Goal: Information Seeking & Learning: Learn about a topic

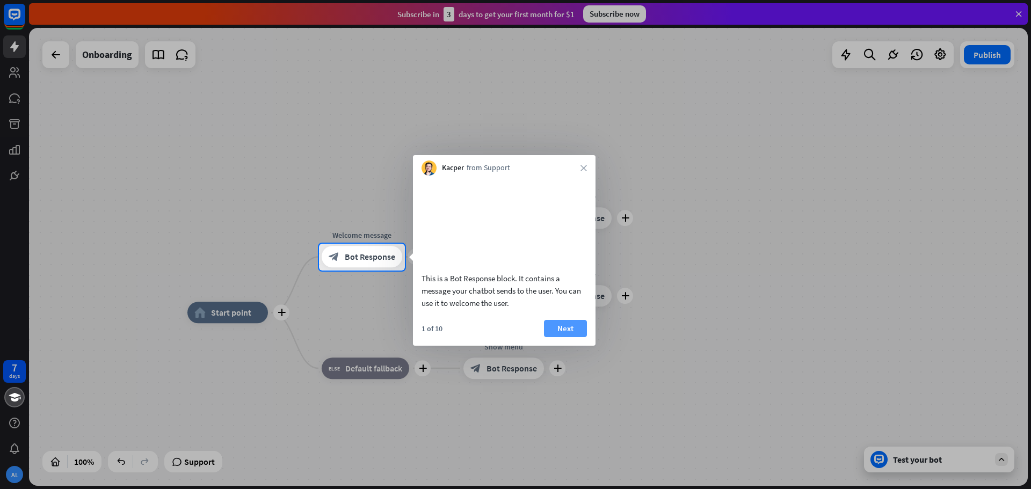
click at [568, 337] on button "Next" at bounding box center [565, 328] width 43 height 17
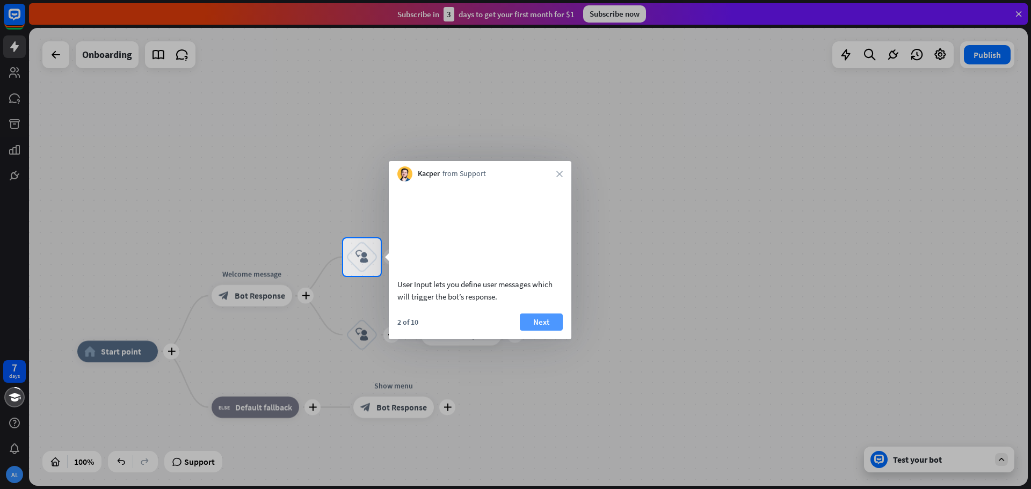
click at [552, 331] on button "Next" at bounding box center [541, 322] width 43 height 17
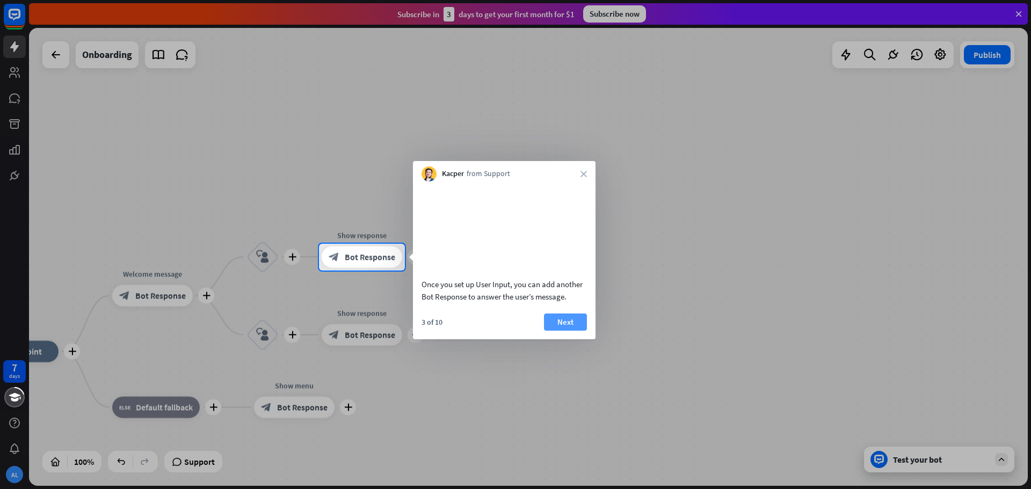
click at [568, 331] on button "Next" at bounding box center [565, 322] width 43 height 17
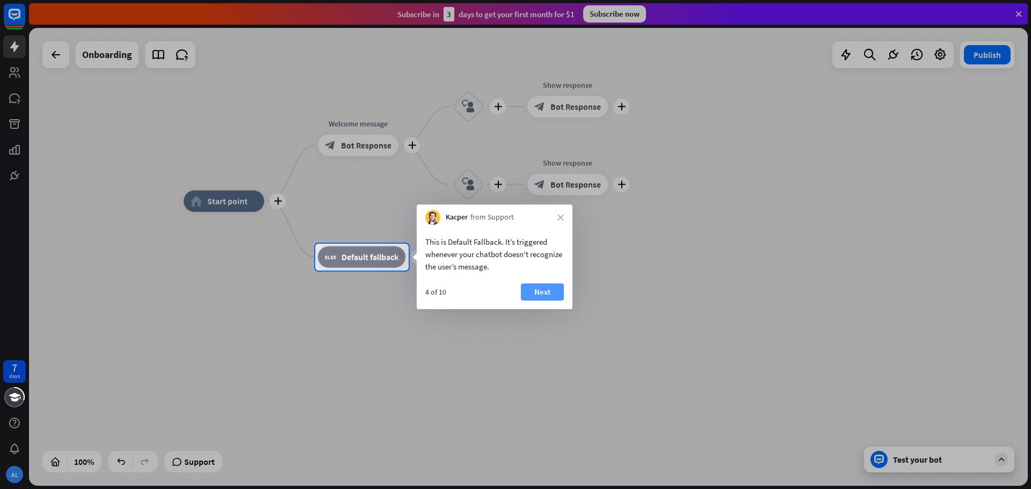
click at [550, 293] on button "Next" at bounding box center [542, 292] width 43 height 17
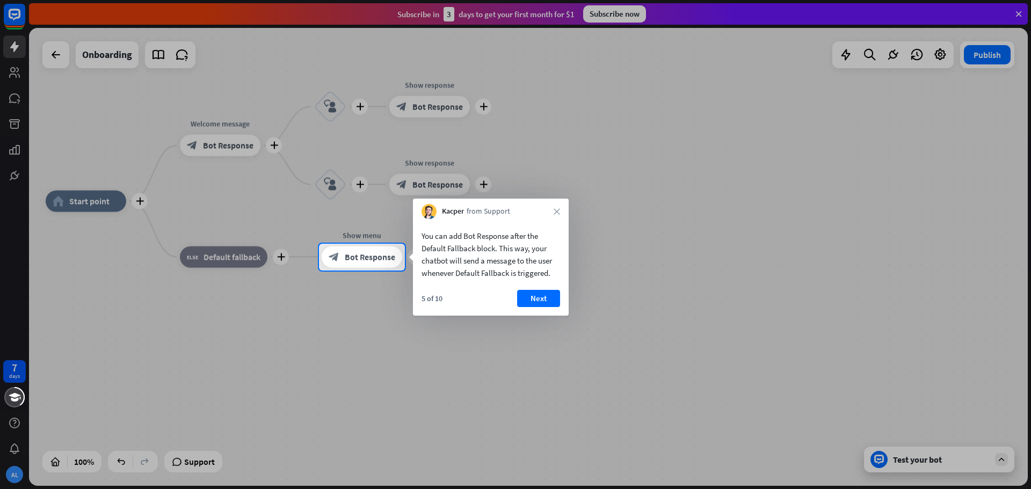
click at [550, 293] on button "Next" at bounding box center [538, 298] width 43 height 17
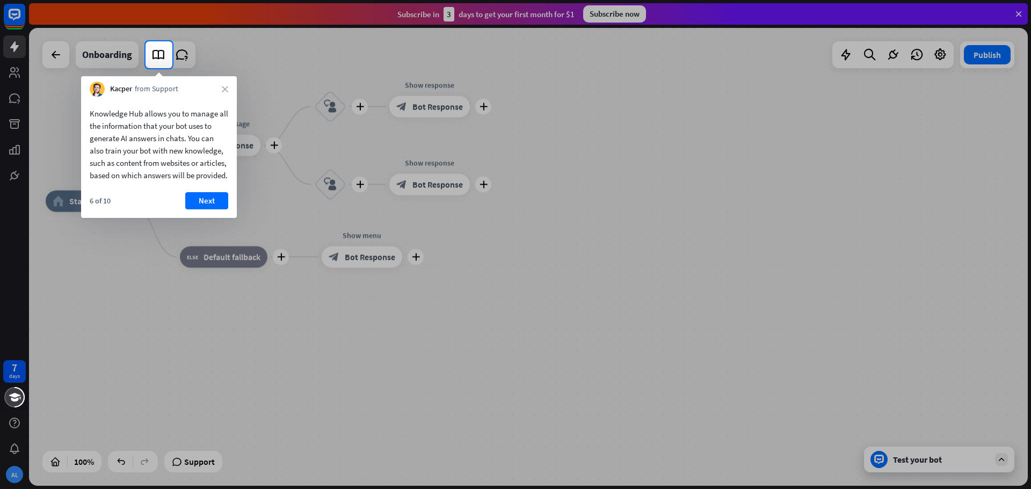
click at [205, 209] on button "Next" at bounding box center [206, 200] width 43 height 17
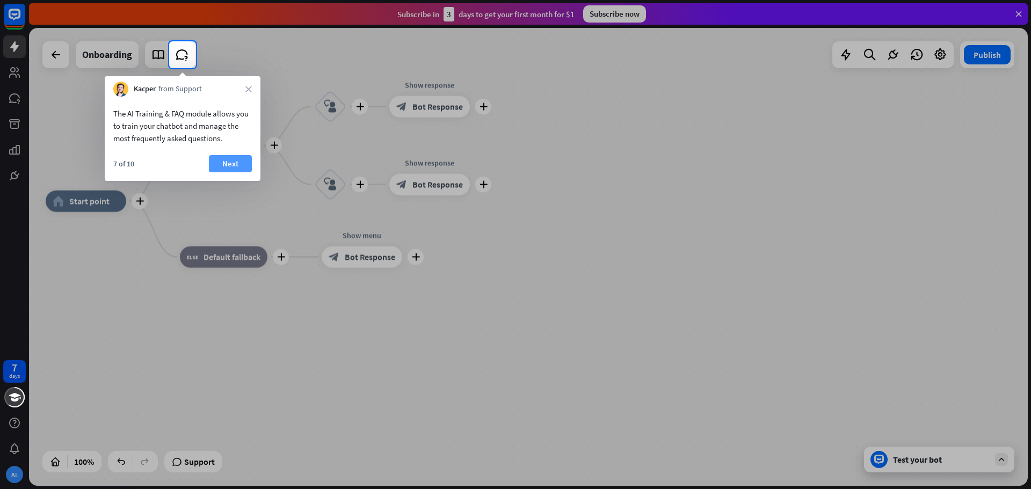
drag, startPoint x: 239, startPoint y: 154, endPoint x: 238, endPoint y: 161, distance: 7.6
click at [238, 161] on div "The AI Training & FAQ module allows you to train your chatbot and manage the mo…" at bounding box center [183, 139] width 156 height 84
click at [238, 161] on button "Next" at bounding box center [230, 163] width 43 height 17
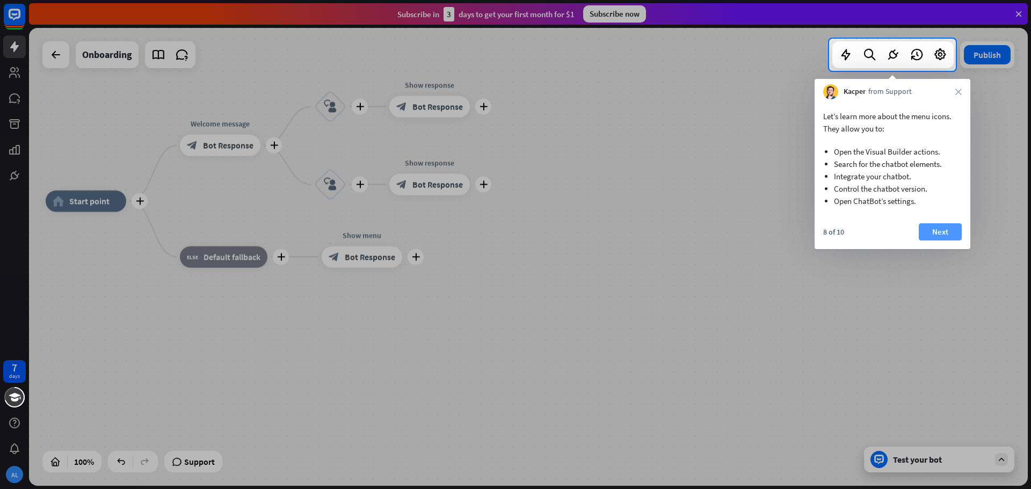
click at [947, 229] on button "Next" at bounding box center [940, 231] width 43 height 17
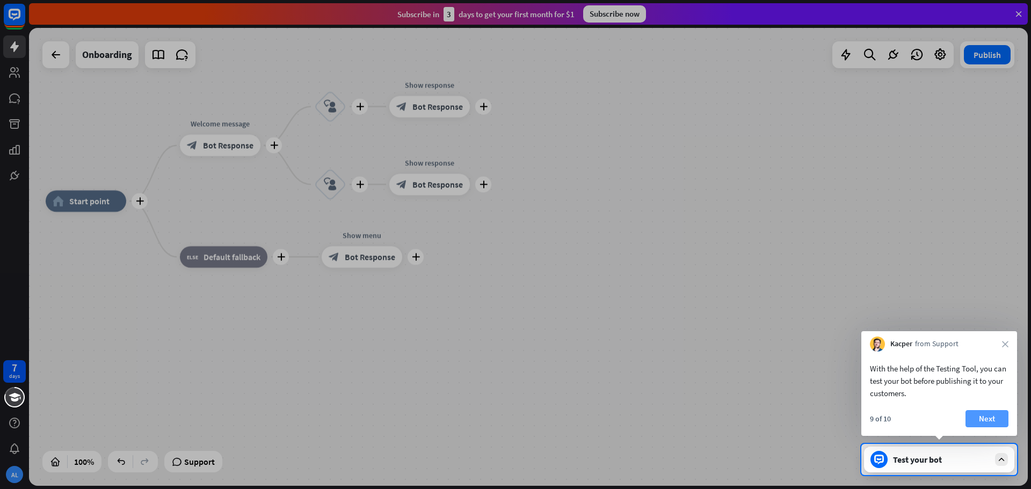
click at [983, 416] on button "Next" at bounding box center [986, 418] width 43 height 17
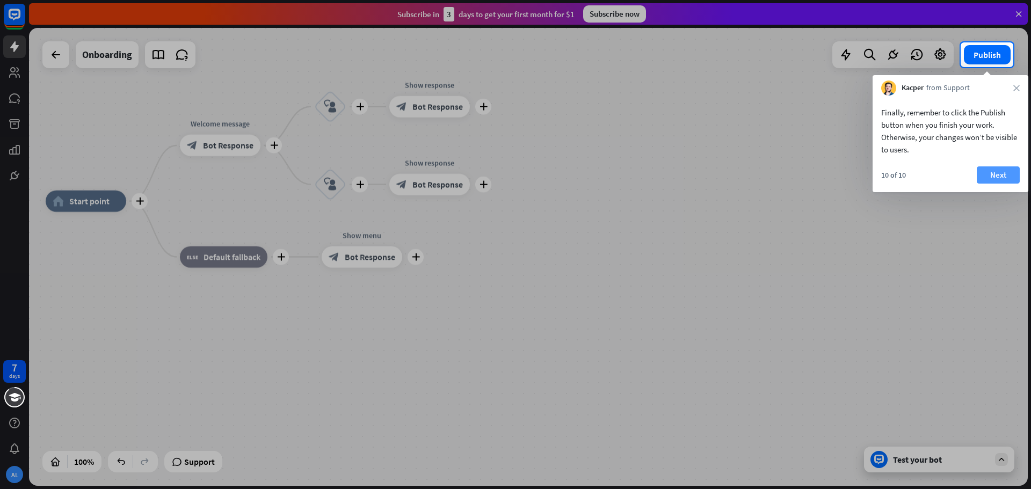
click at [987, 182] on button "Next" at bounding box center [998, 174] width 43 height 17
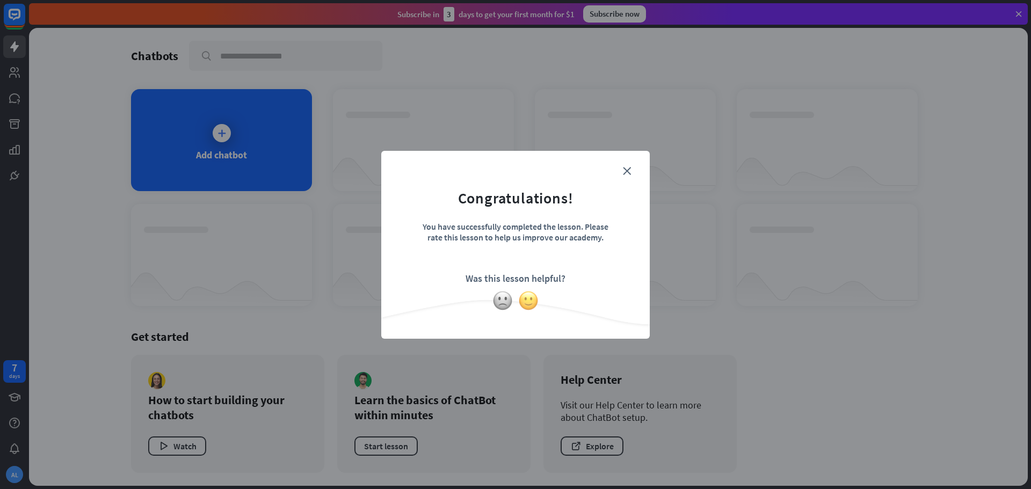
click at [527, 296] on img at bounding box center [528, 300] width 20 height 20
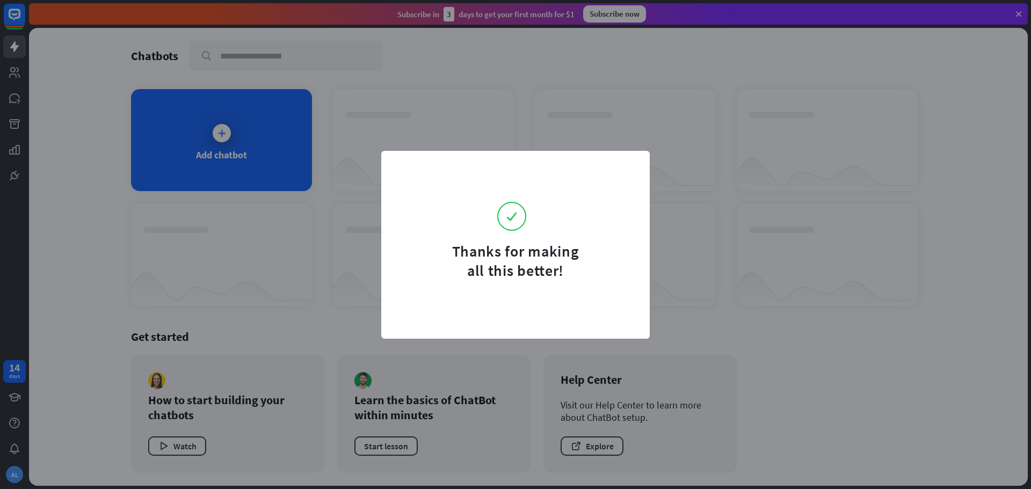
click at [266, 204] on div "Thanks for making all this better!" at bounding box center [515, 244] width 1031 height 489
click at [47, 213] on div "Thanks for making all this better!" at bounding box center [515, 244] width 1031 height 489
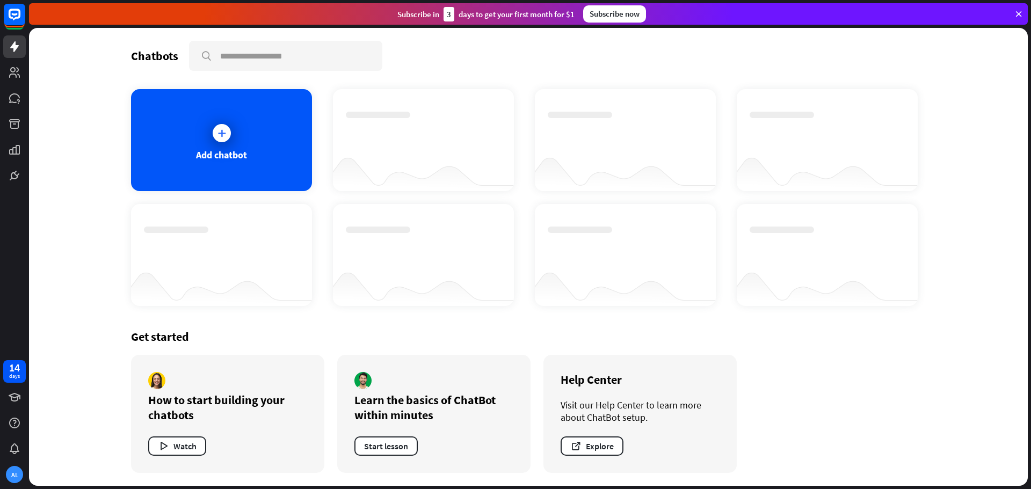
click at [380, 135] on div at bounding box center [423, 131] width 155 height 38
click at [236, 54] on input "text" at bounding box center [285, 56] width 191 height 28
click at [11, 75] on icon at bounding box center [14, 72] width 11 height 11
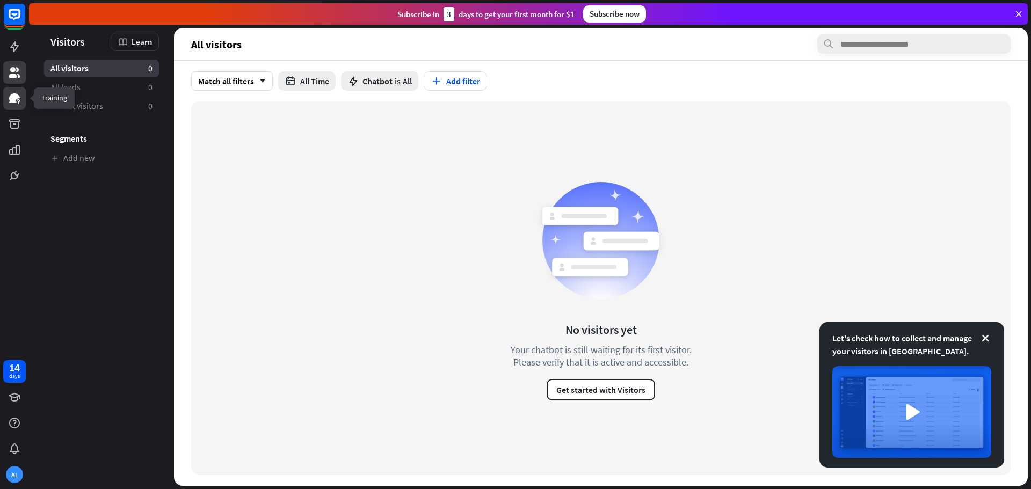
click at [12, 98] on icon at bounding box center [14, 98] width 11 height 10
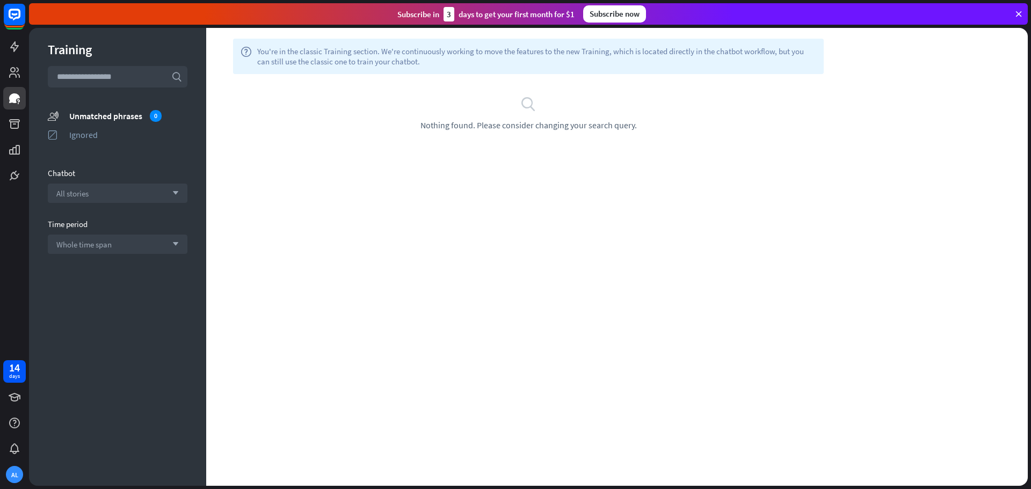
click at [95, 75] on input "text" at bounding box center [118, 76] width 140 height 21
click at [16, 396] on icon at bounding box center [15, 397] width 12 height 9
